Goal: Information Seeking & Learning: Learn about a topic

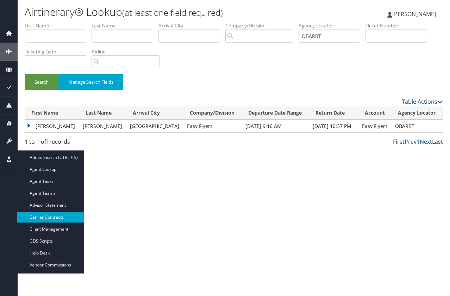
click at [35, 215] on link "Carrier Contracts" at bounding box center [50, 217] width 67 height 11
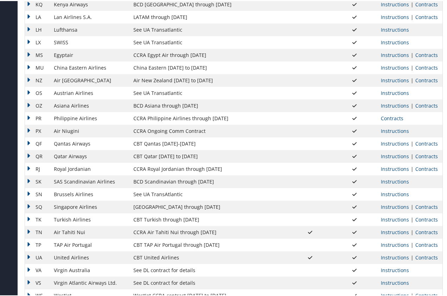
scroll to position [514, 0]
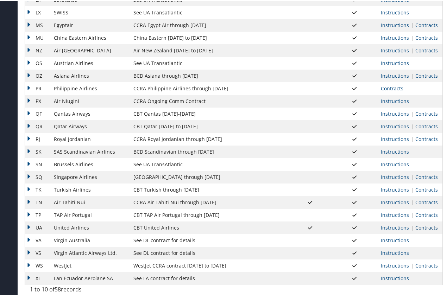
click at [425, 226] on link "Contracts" at bounding box center [426, 227] width 23 height 7
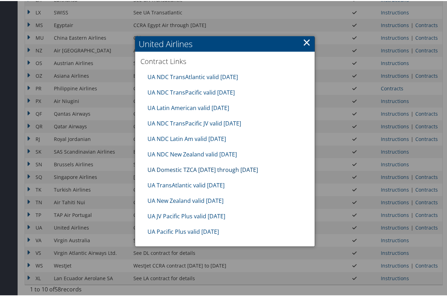
click at [168, 167] on link "UA Domestic TZCA 7.1.25 through 9.30.25" at bounding box center [202, 169] width 111 height 8
click at [169, 167] on link "UA Domestic TZCA 7.1.25 through 9.30.25" at bounding box center [202, 169] width 111 height 8
click at [167, 105] on link "UA Latin American valid Sep2025" at bounding box center [188, 107] width 82 height 8
